Goal: Information Seeking & Learning: Check status

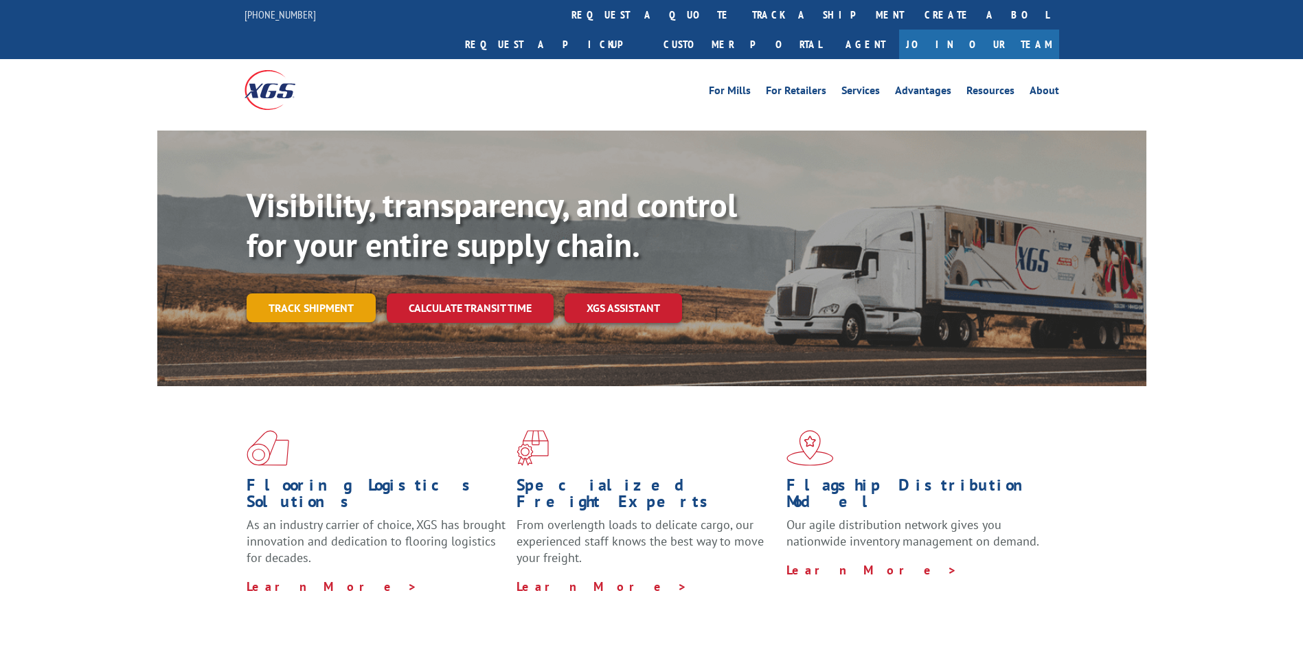
click at [324, 293] on link "Track shipment" at bounding box center [311, 307] width 129 height 29
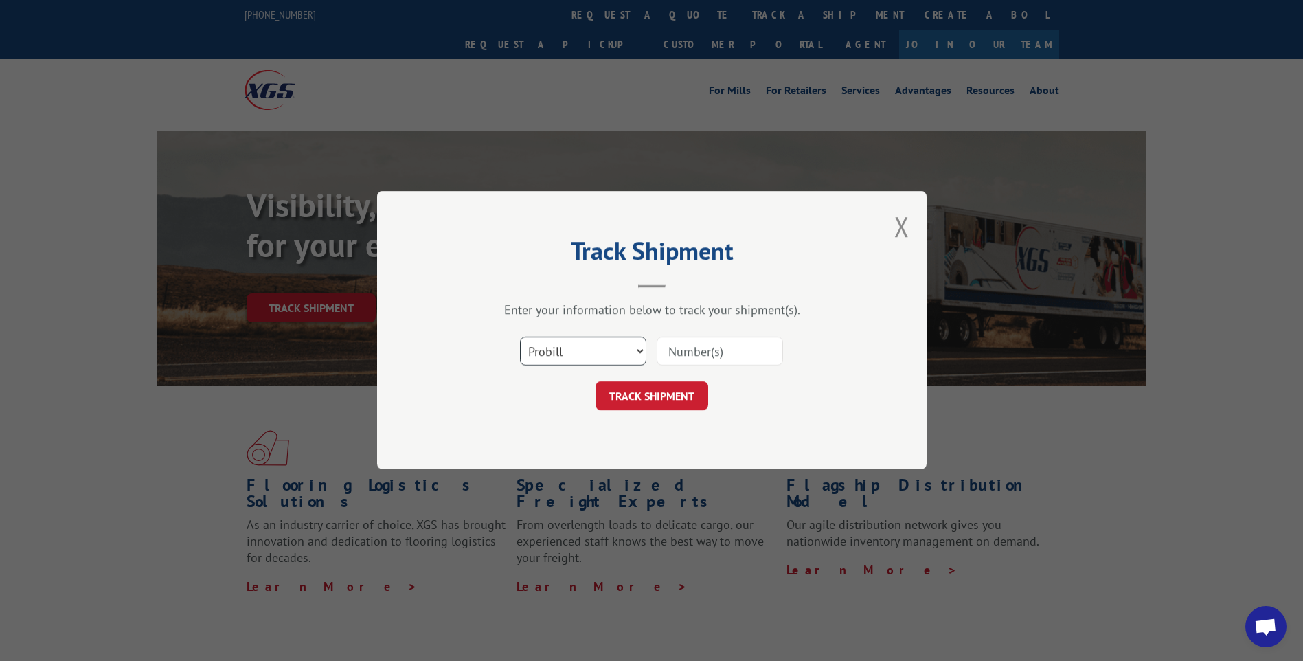
click at [638, 357] on select "Select category... Probill BOL PO" at bounding box center [583, 351] width 126 height 29
select select "bol"
click at [520, 337] on select "Select category... Probill BOL PO" at bounding box center [583, 351] width 126 height 29
click at [702, 354] on input at bounding box center [720, 351] width 126 height 29
drag, startPoint x: 682, startPoint y: 358, endPoint x: 635, endPoint y: 357, distance: 46.7
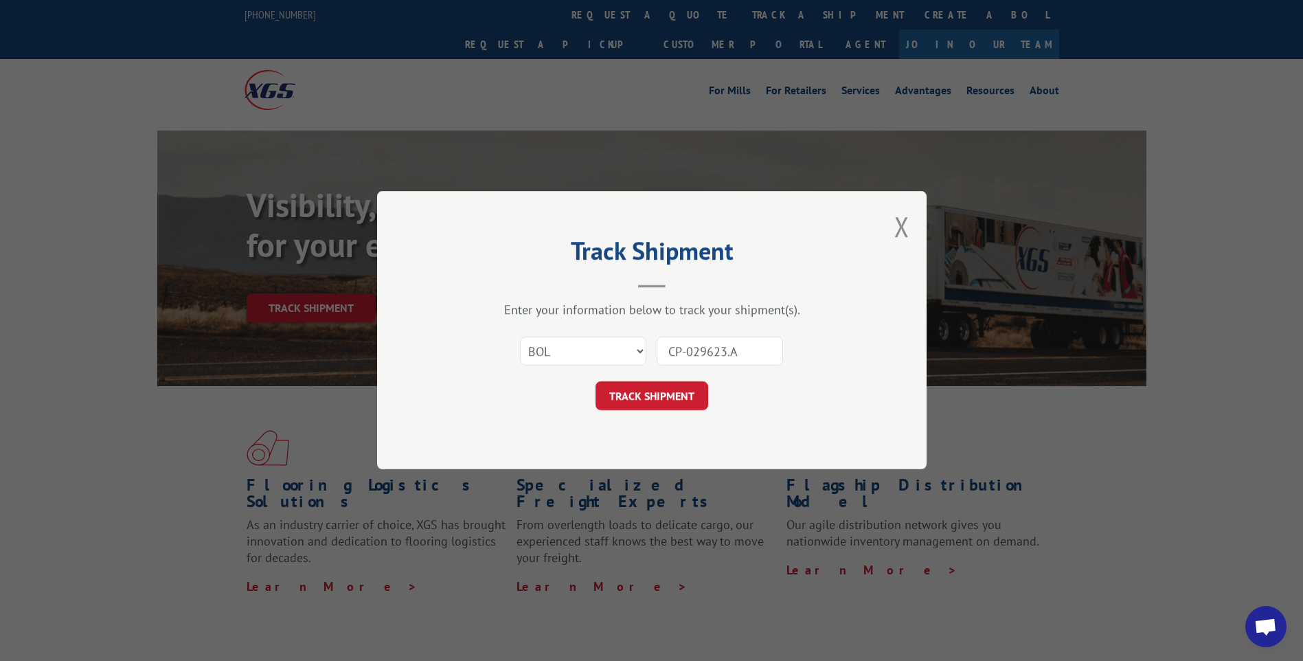
click at [635, 357] on div "Select category... Probill BOL PO CP-029623.A" at bounding box center [652, 351] width 412 height 45
paste input "234.A"
type input "CP-029234.A"
click at [618, 397] on button "TRACK SHIPMENT" at bounding box center [652, 396] width 113 height 29
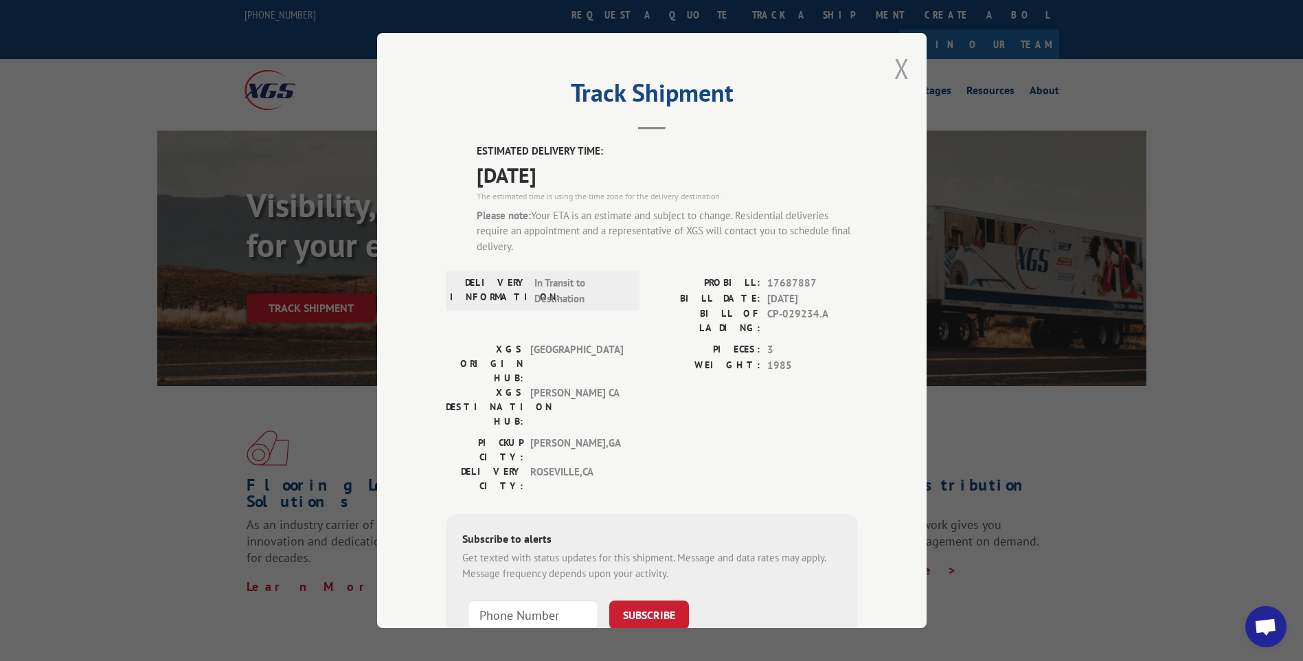
click at [901, 73] on button "Close modal" at bounding box center [902, 68] width 15 height 36
